Goal: Find specific page/section: Find specific page/section

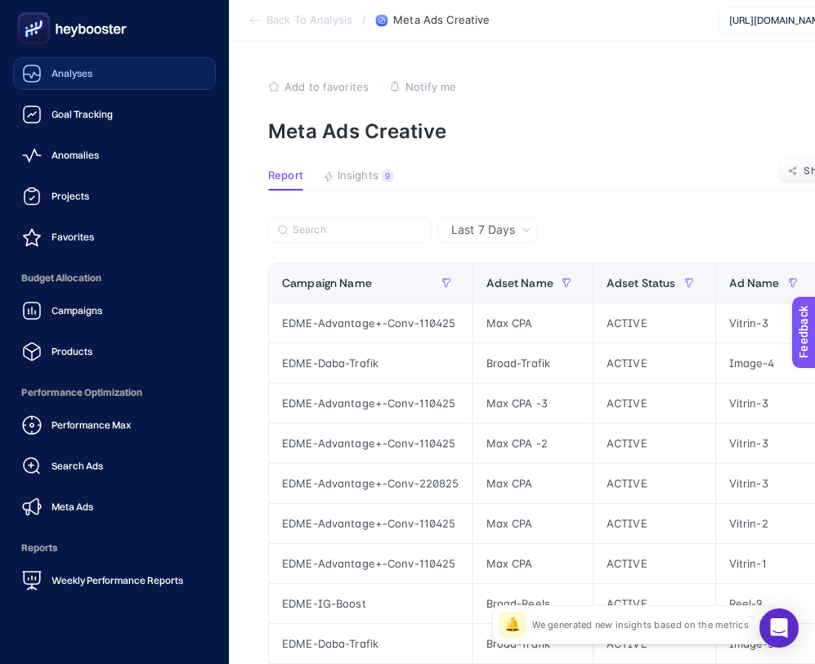
click at [73, 68] on span "Analyses" at bounding box center [72, 73] width 41 height 13
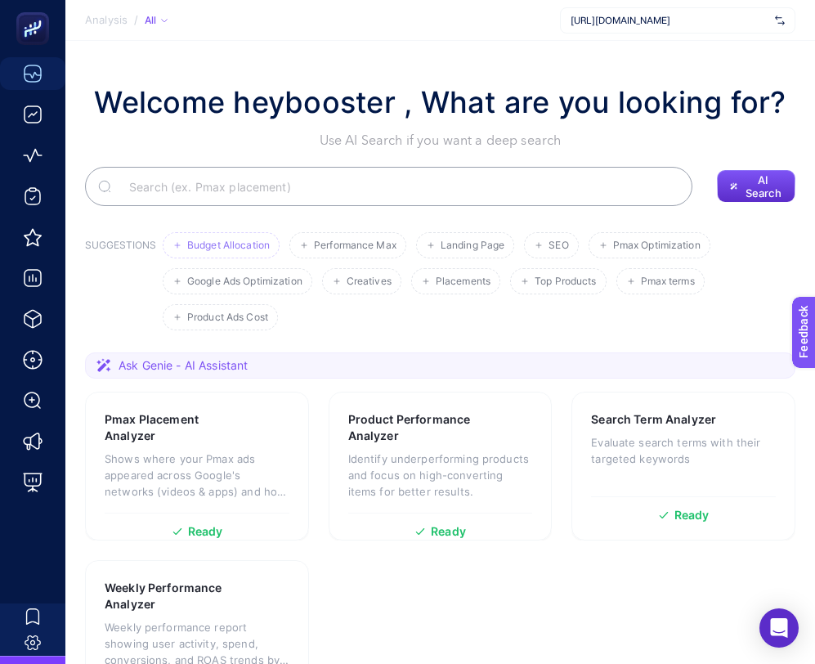
click at [240, 253] on li "Budget Allocation" at bounding box center [221, 245] width 117 height 26
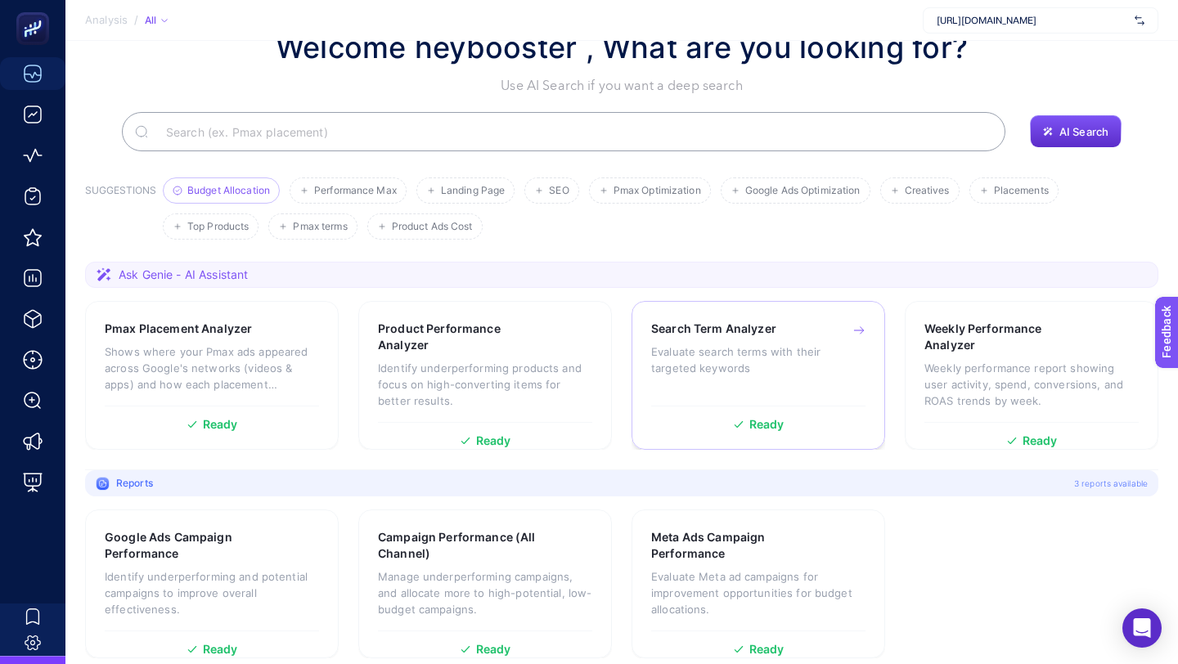
scroll to position [69, 0]
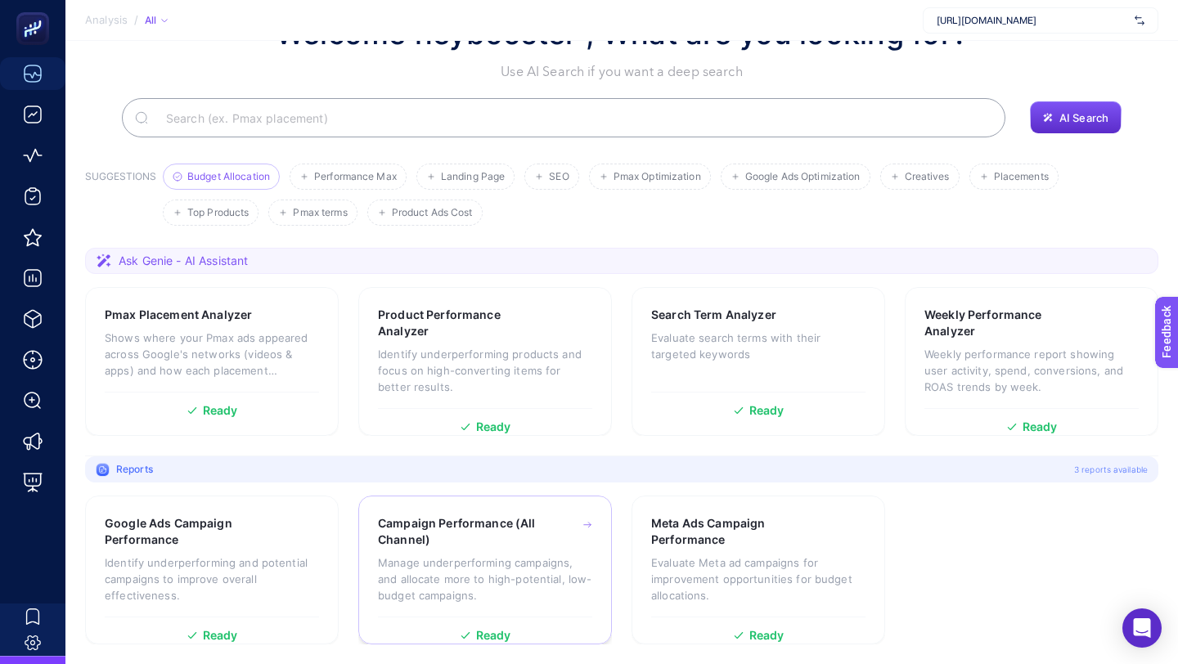
click at [511, 549] on div "Campaign Performance (All Channel) Manage underperforming campaigns, and alloca…" at bounding box center [485, 565] width 214 height 101
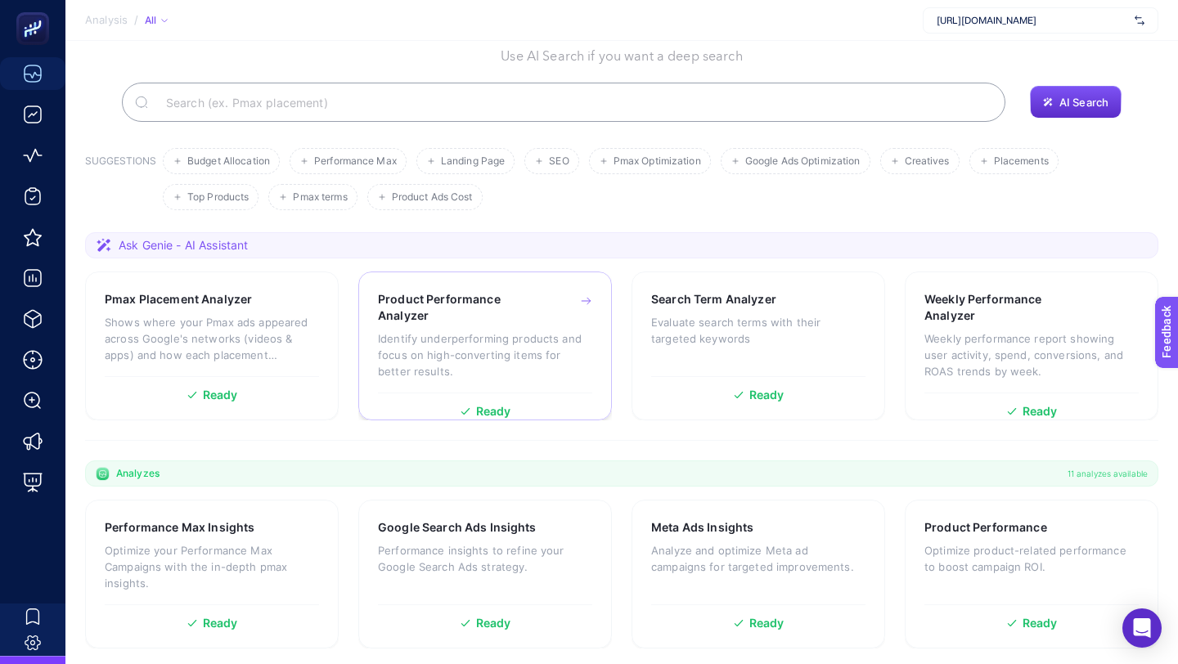
scroll to position [89, 0]
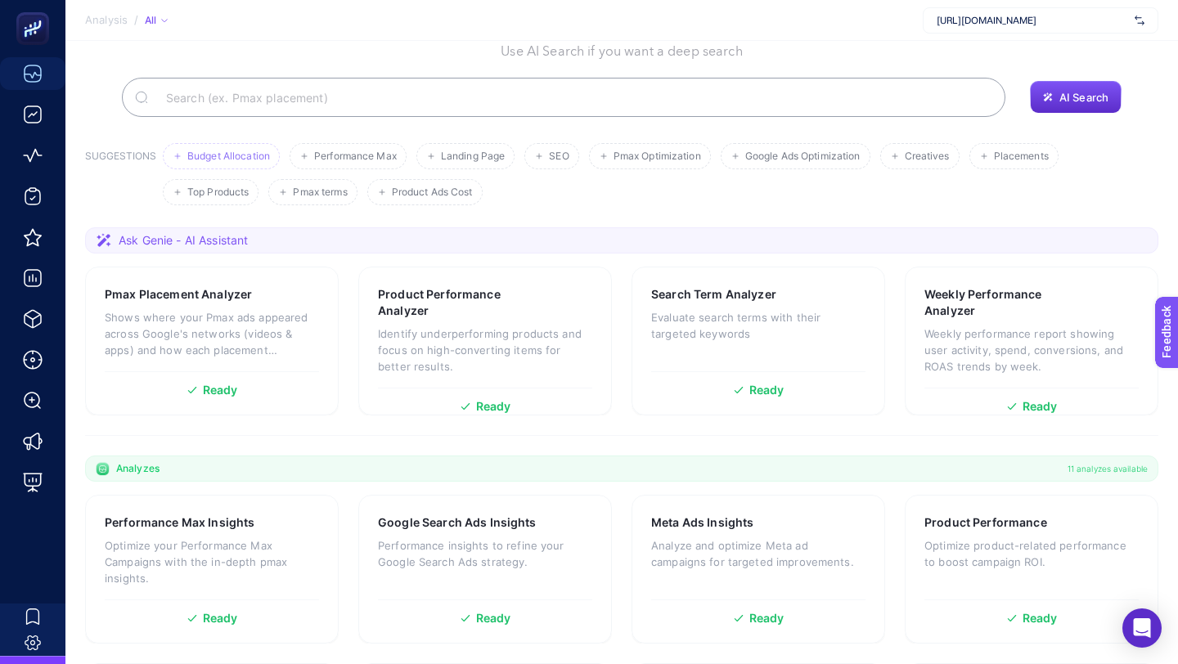
click at [242, 163] on li "Budget Allocation" at bounding box center [221, 156] width 117 height 26
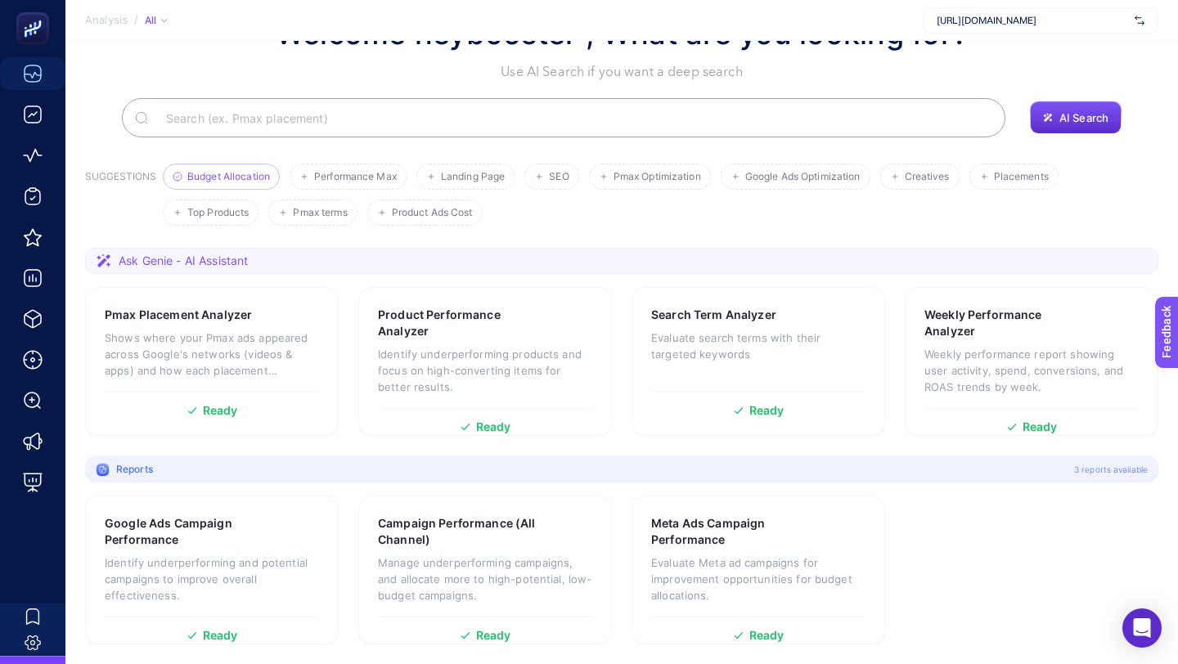
scroll to position [69, 0]
click at [515, 551] on div "Campaign Performance (All Channel) Manage underperforming campaigns, and alloca…" at bounding box center [485, 565] width 214 height 101
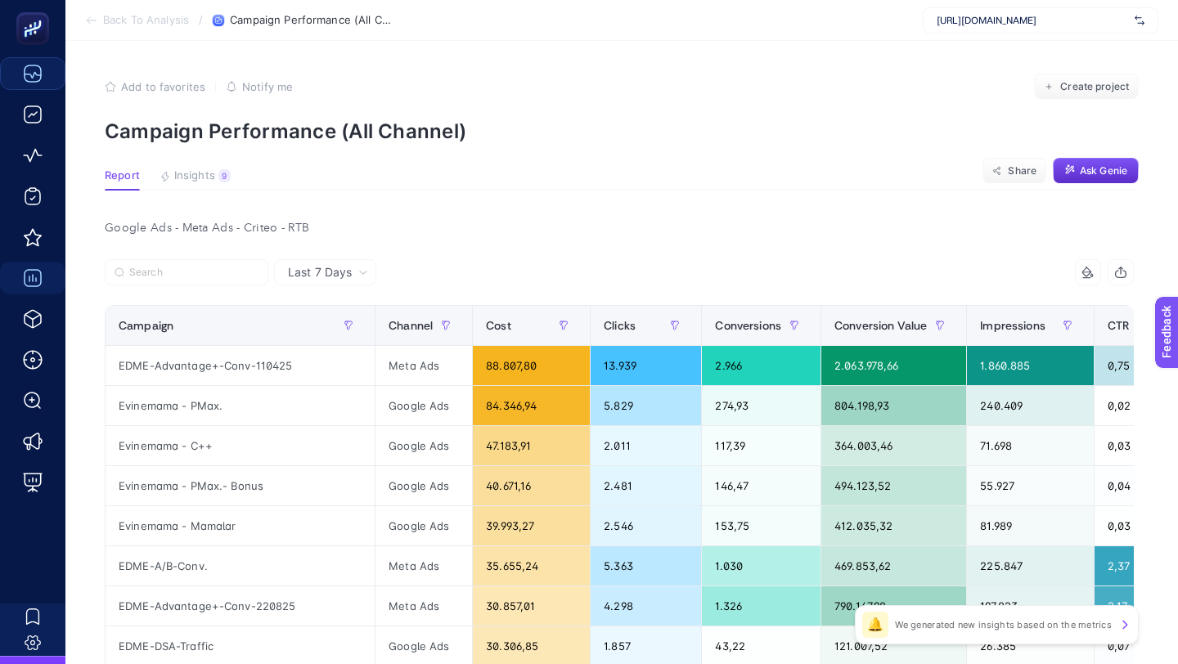
click at [118, 22] on span "Back To Analysis" at bounding box center [146, 20] width 86 height 13
